Goal: Task Accomplishment & Management: Use online tool/utility

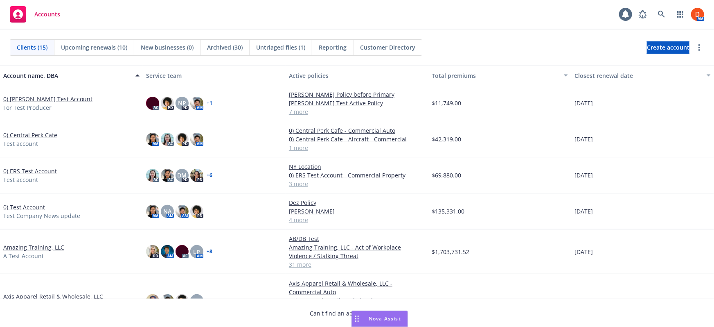
click at [34, 96] on link "0) [PERSON_NAME] Test Account" at bounding box center [47, 99] width 89 height 9
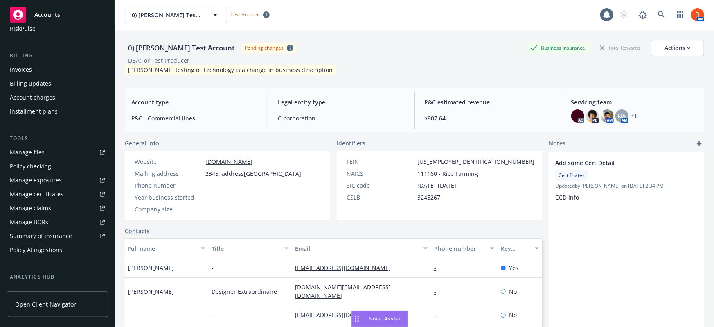
scroll to position [149, 0]
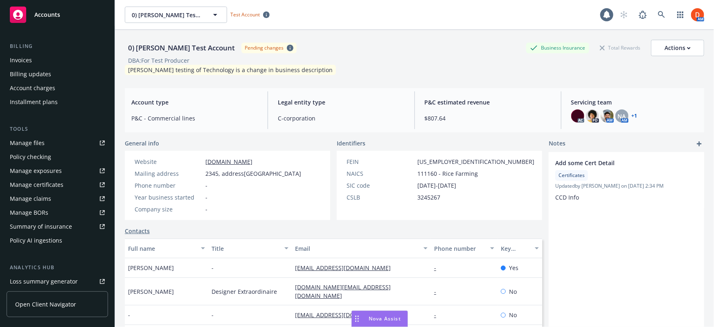
click at [51, 154] on div "Policy checking" at bounding box center [57, 156] width 95 height 13
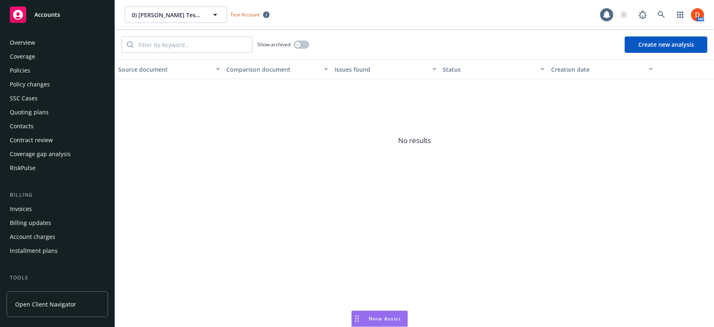
scroll to position [129, 0]
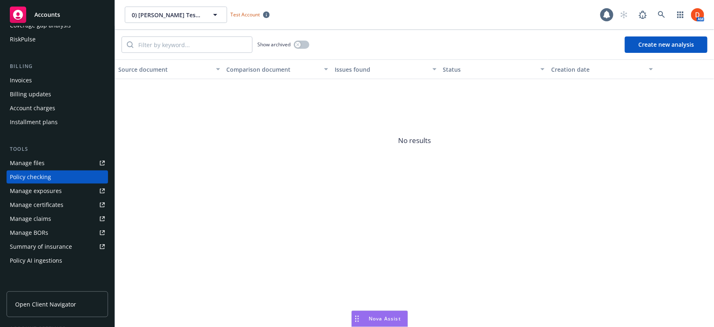
click at [50, 166] on link "Manage files" at bounding box center [58, 162] width 102 height 13
click at [212, 14] on icon "button" at bounding box center [215, 15] width 10 height 10
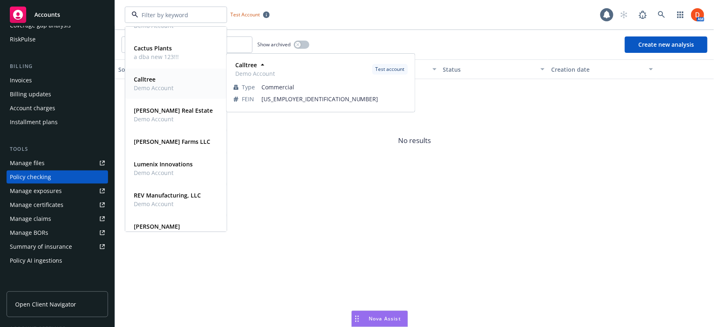
scroll to position [186, 0]
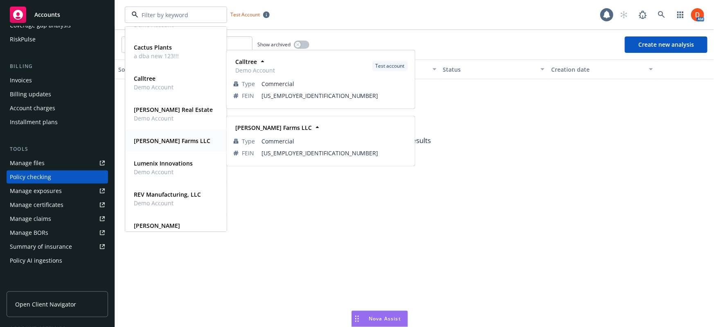
click at [181, 142] on div "[PERSON_NAME] Farms LLC" at bounding box center [171, 141] width 81 height 12
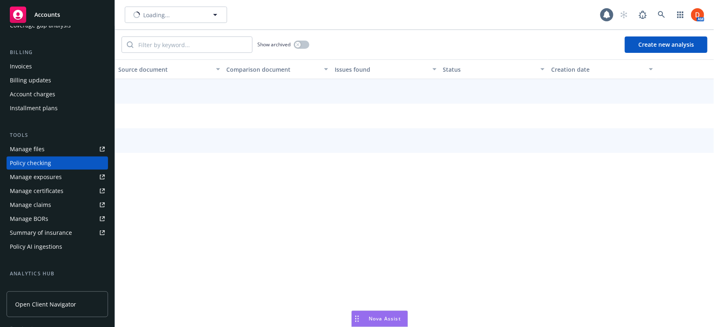
scroll to position [115, 0]
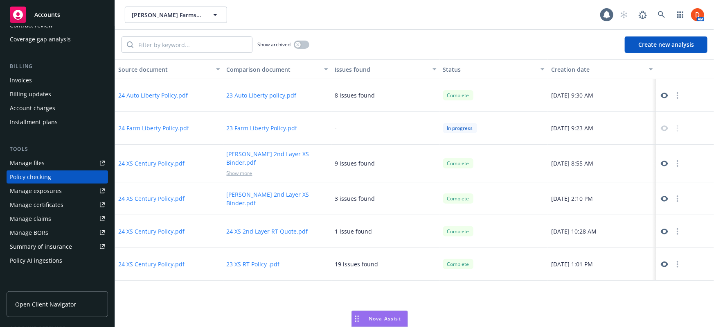
click at [450, 126] on div "In progress" at bounding box center [460, 128] width 34 height 10
